Goal: Find specific page/section: Find specific page/section

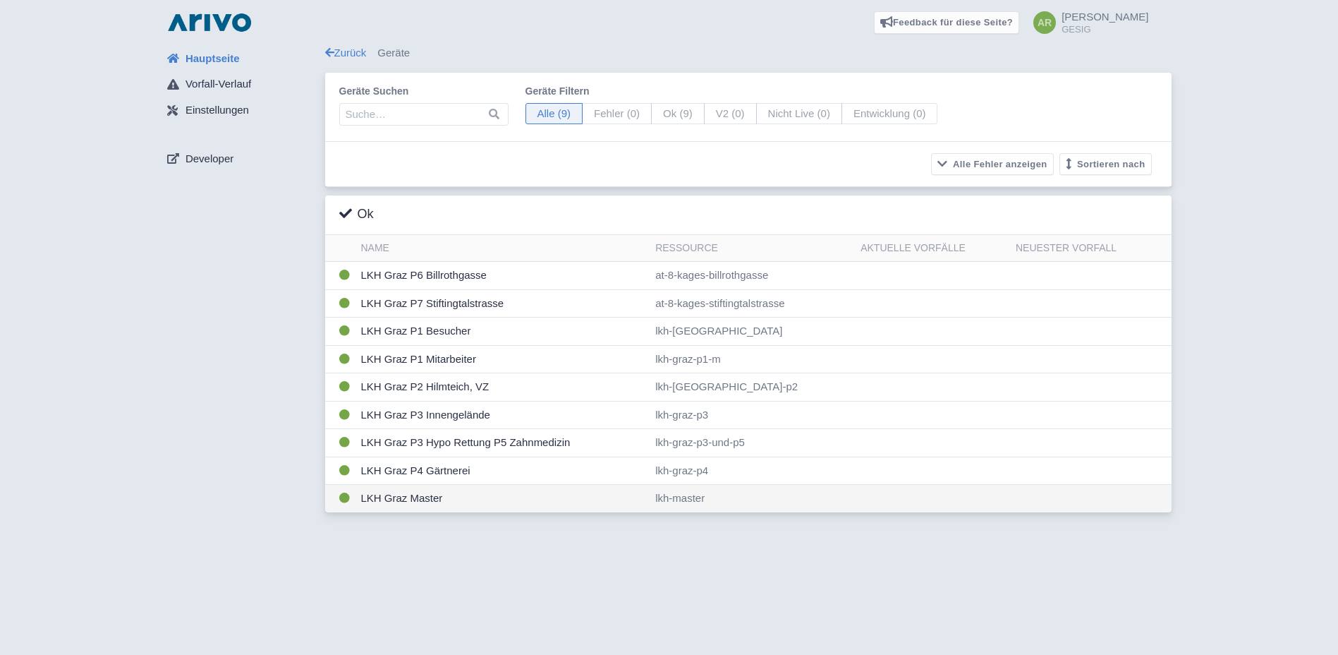
click at [391, 497] on td "LKH Graz Master" at bounding box center [503, 499] width 295 height 28
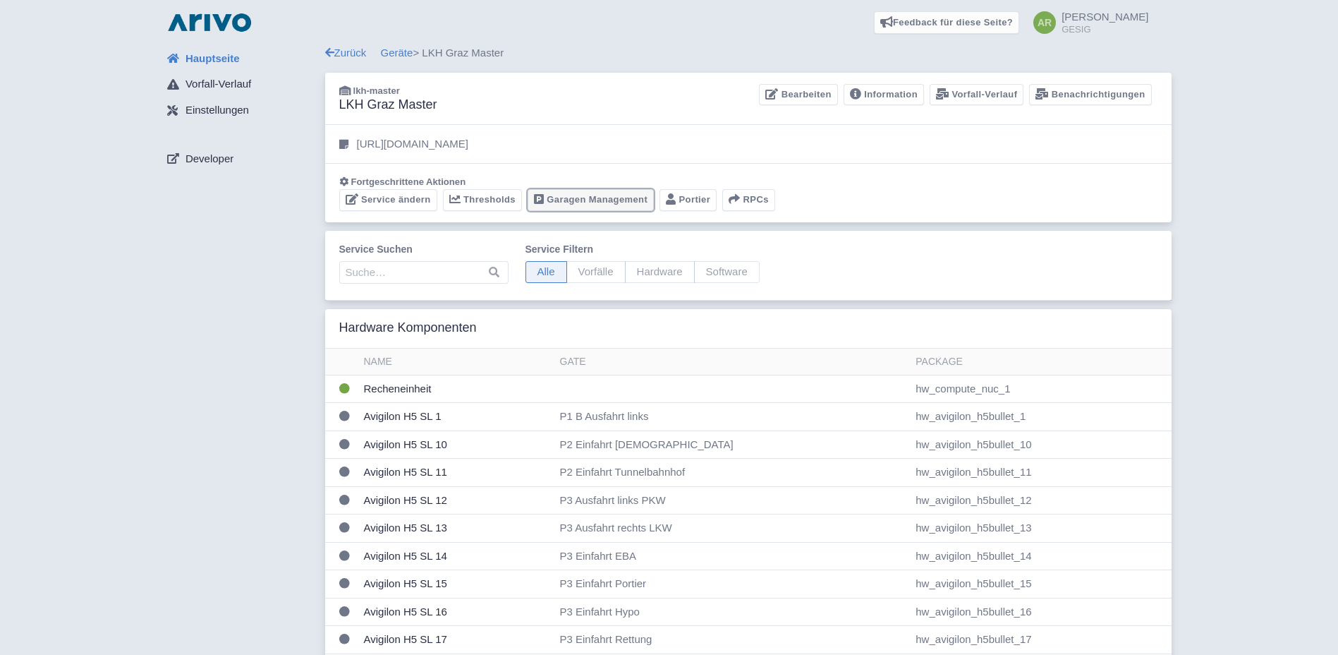
click at [583, 201] on link "Garagen Management" at bounding box center [591, 200] width 126 height 22
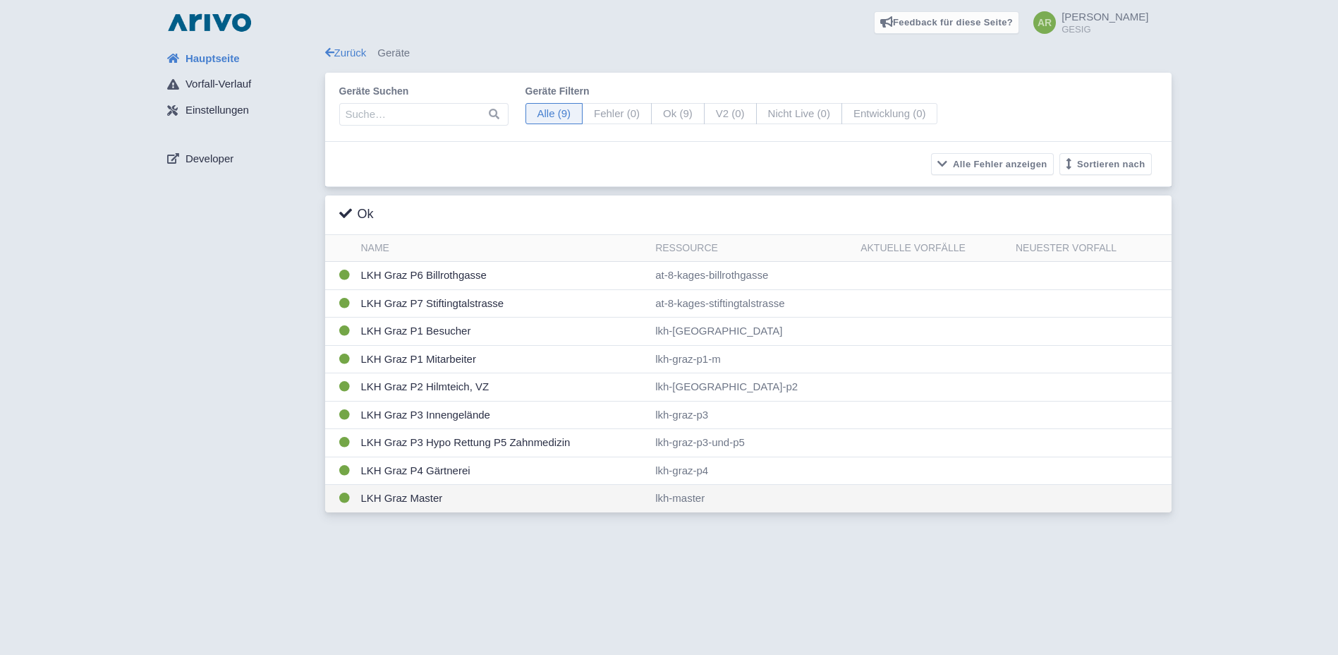
click at [403, 498] on td "LKH Graz Master" at bounding box center [503, 499] width 295 height 28
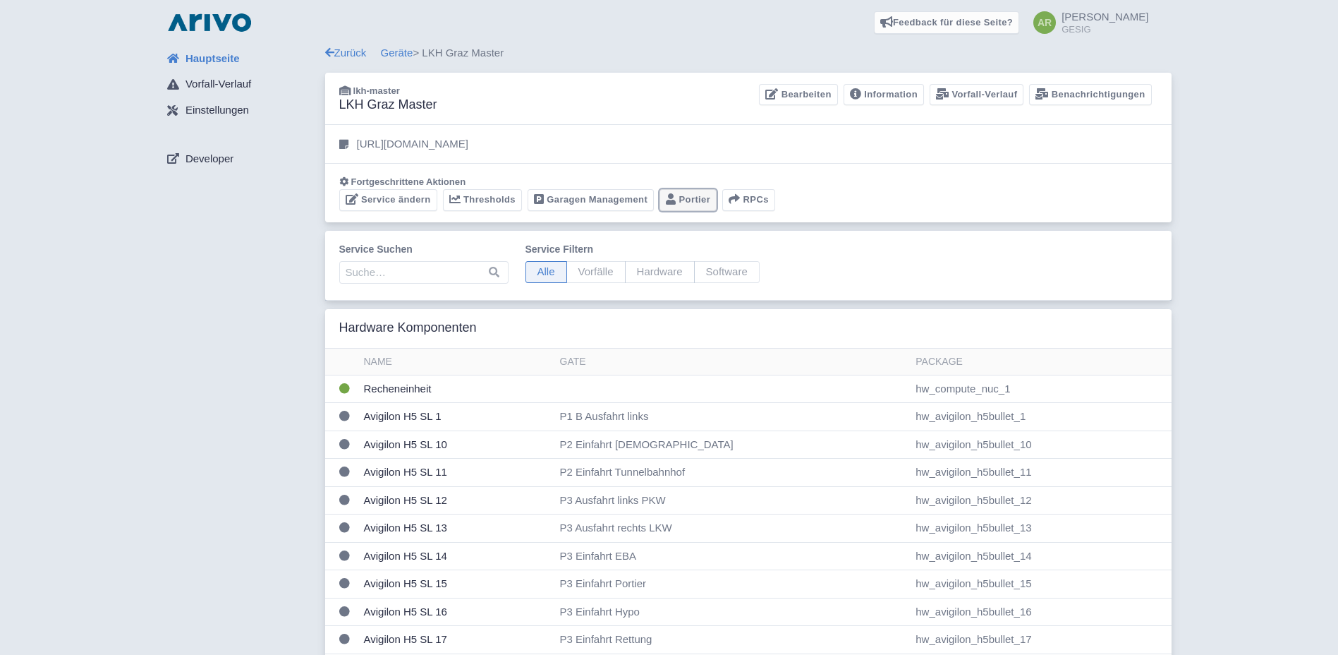
click at [688, 201] on link "Portier" at bounding box center [688, 200] width 57 height 22
